Goal: Information Seeking & Learning: Stay updated

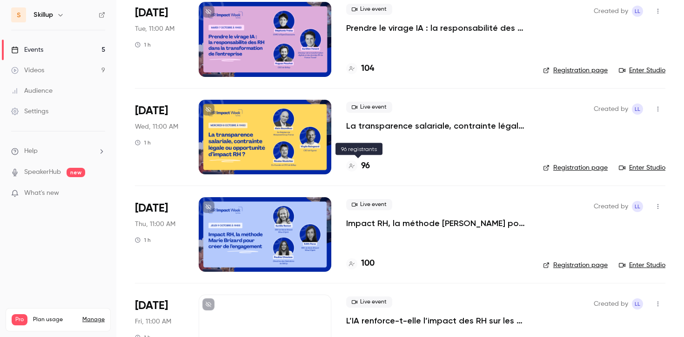
scroll to position [224, 0]
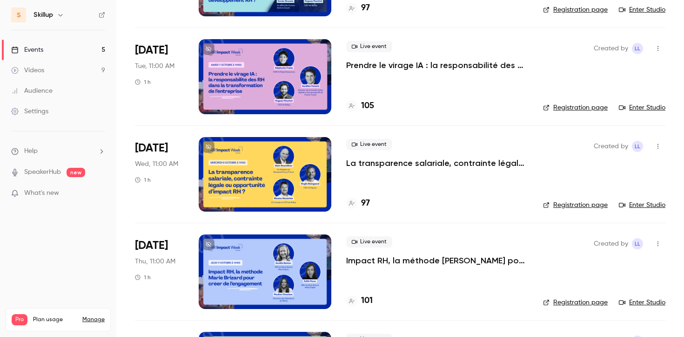
scroll to position [131, 0]
